Goal: Task Accomplishment & Management: Use online tool/utility

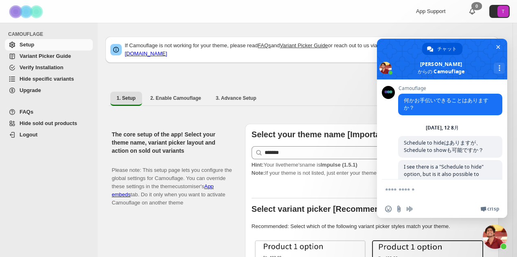
scroll to position [93, 0]
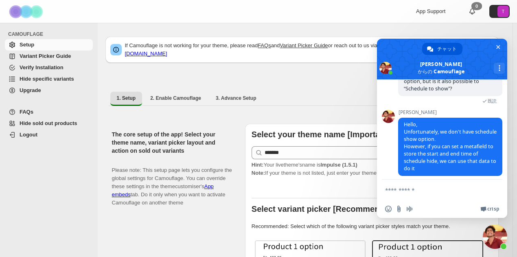
click at [72, 76] on span "Hide specific variants" at bounding box center [47, 79] width 55 height 6
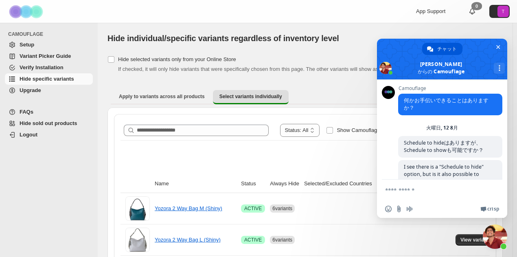
scroll to position [94, 0]
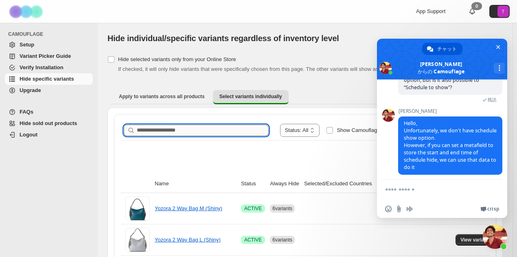
click at [171, 128] on input "Search product name" at bounding box center [203, 130] width 132 height 11
type input "*"
type input "******"
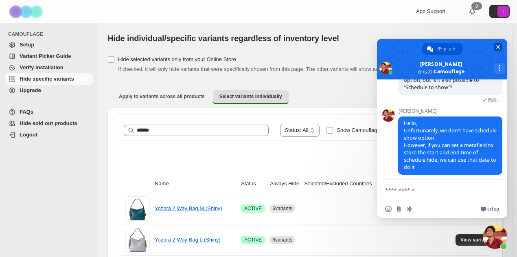
click at [499, 47] on span "チャットを閉じる" at bounding box center [499, 46] width 4 height 5
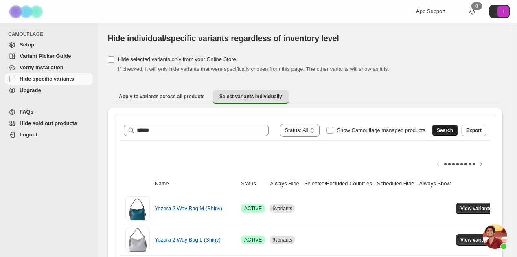
click at [448, 132] on span "Search" at bounding box center [445, 130] width 16 height 7
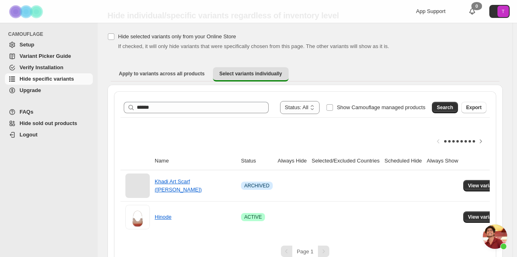
scroll to position [41, 0]
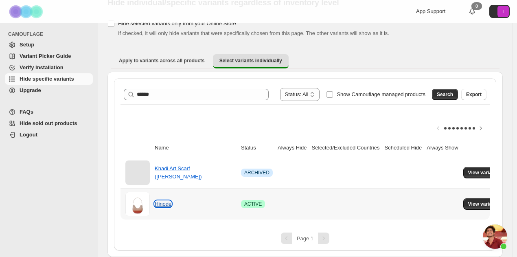
click at [165, 201] on link "Hinode" at bounding box center [163, 204] width 17 height 6
click at [488, 201] on span "View variants" at bounding box center [483, 204] width 31 height 7
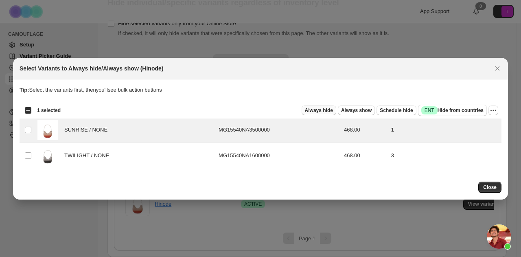
click at [326, 108] on span "Always hide" at bounding box center [319, 110] width 28 height 7
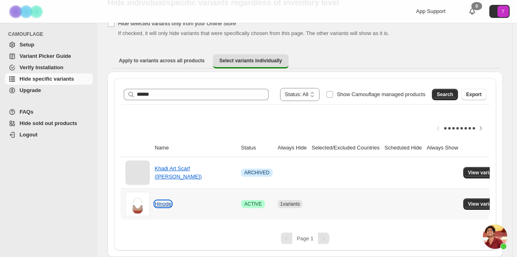
click at [170, 201] on link "Hinode" at bounding box center [163, 204] width 17 height 6
click at [484, 201] on span "View variants" at bounding box center [483, 204] width 31 height 7
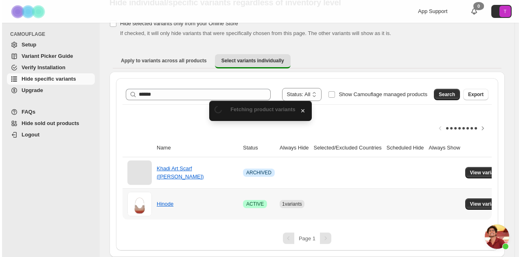
scroll to position [0, 0]
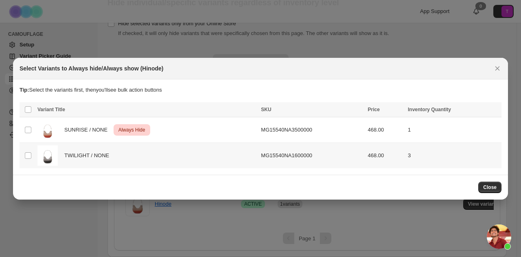
click at [24, 153] on td "Select product variant" at bounding box center [27, 156] width 15 height 26
click at [32, 154] on td "Select product variant" at bounding box center [27, 156] width 15 height 26
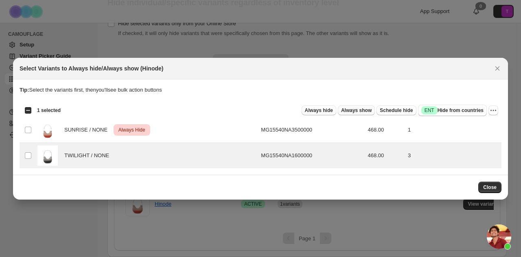
click at [346, 109] on span "Always show" at bounding box center [356, 110] width 31 height 7
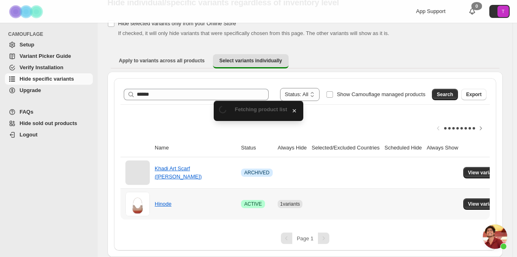
scroll to position [41, 0]
click at [482, 188] on td "View variants" at bounding box center [485, 203] width 48 height 31
